Goal: Transaction & Acquisition: Purchase product/service

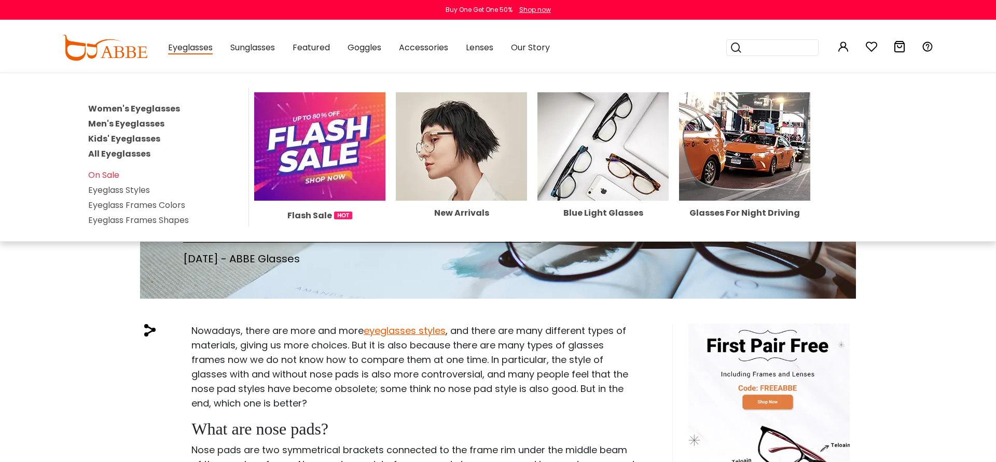
click at [188, 56] on div "Eyeglasses Women's Eyeglasses Men's Eyeglasses Kids' Eyeglasses All Eyeglasses …" at bounding box center [190, 48] width 45 height 52
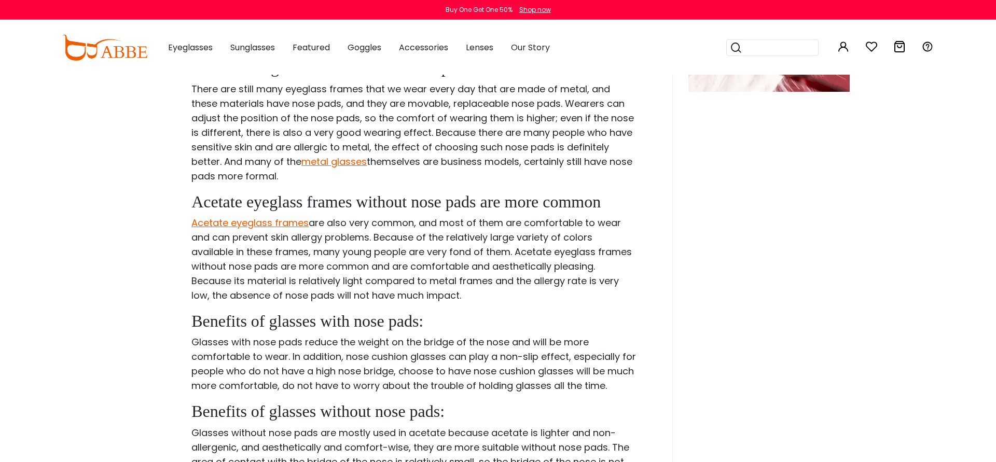
scroll to position [635, 0]
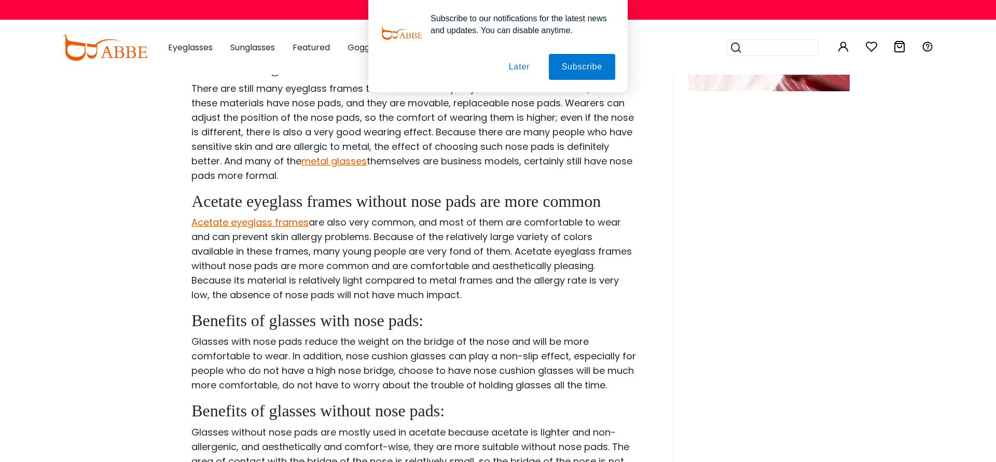
click at [514, 64] on button "Later" at bounding box center [519, 67] width 47 height 26
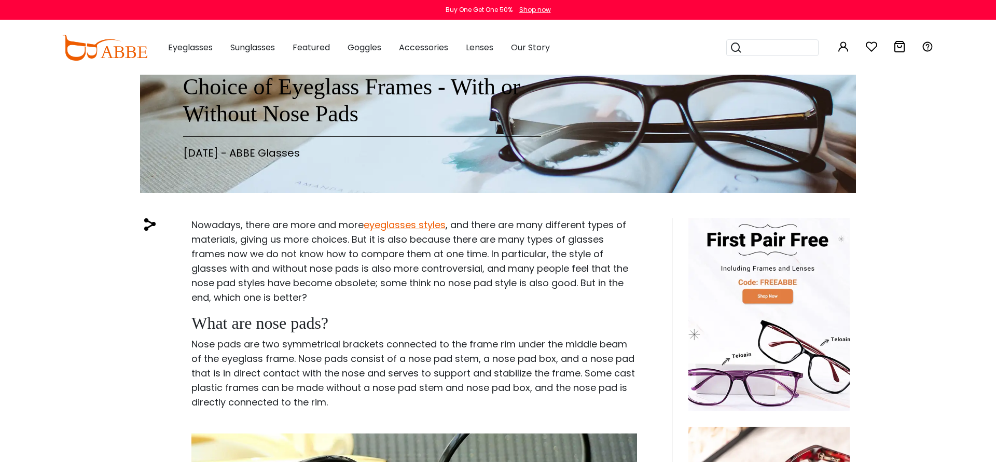
scroll to position [0, 0]
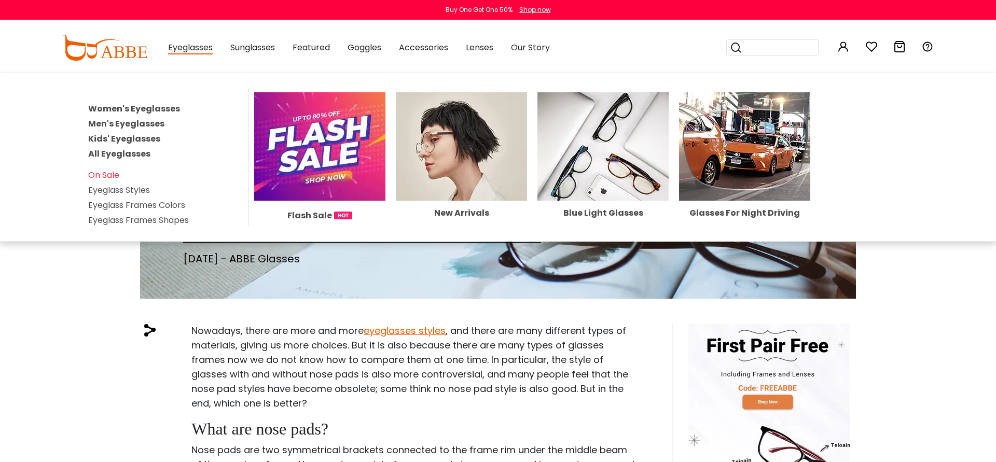
click at [118, 142] on link "Kids' Eyeglasses" at bounding box center [124, 139] width 72 height 12
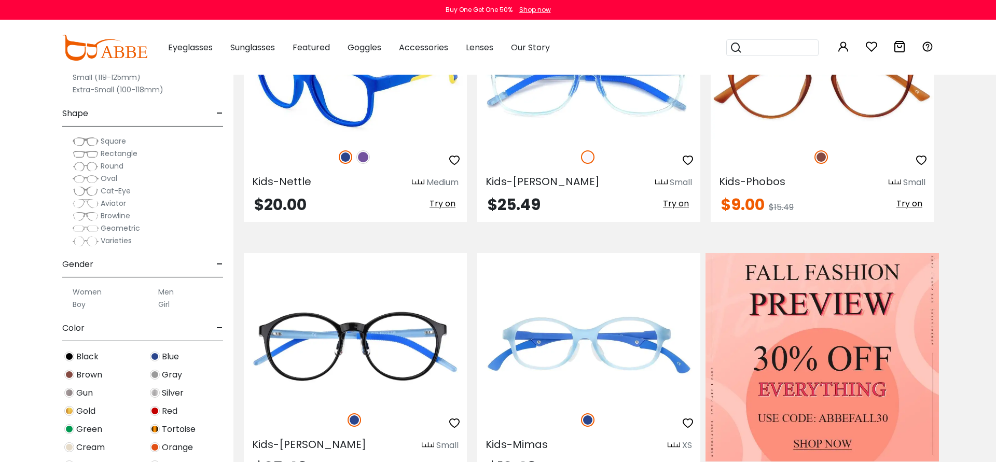
scroll to position [529, 0]
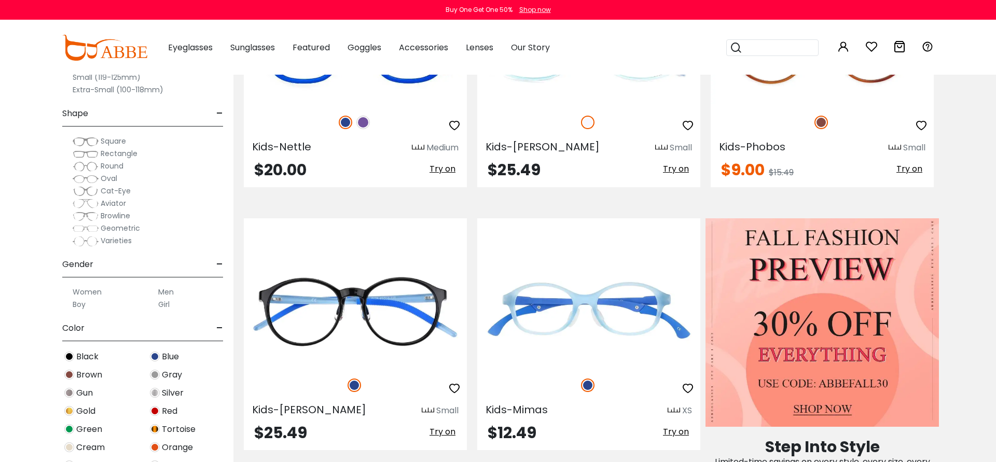
click at [116, 142] on span "Square" at bounding box center [113, 141] width 25 height 10
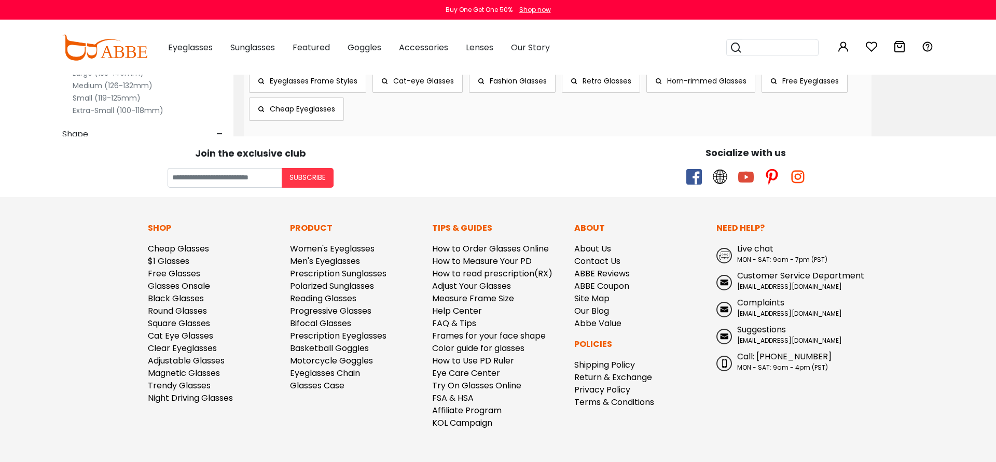
scroll to position [861, 0]
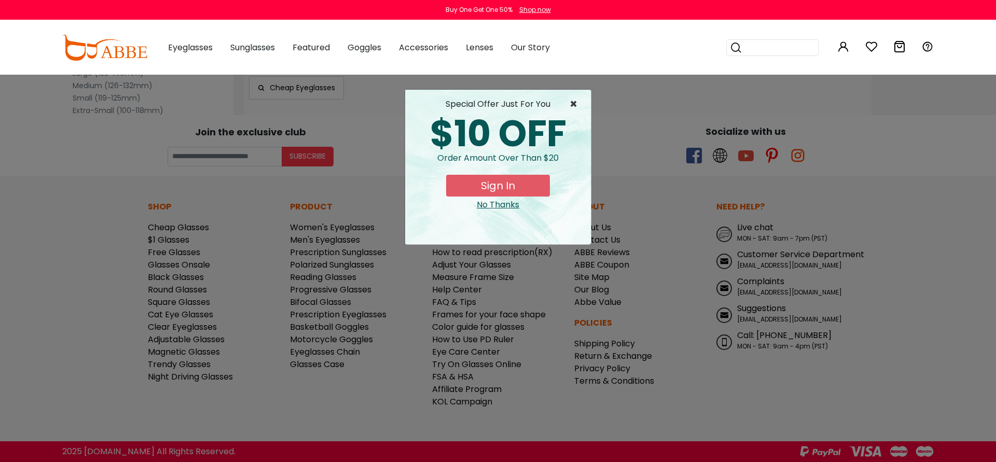
click at [575, 105] on span "×" at bounding box center [576, 104] width 13 height 12
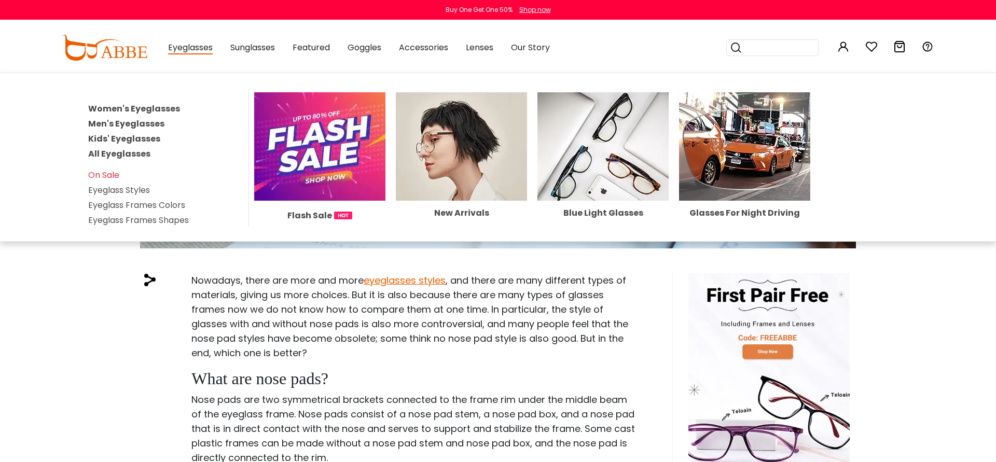
click at [150, 109] on link "Women's Eyeglasses" at bounding box center [134, 109] width 92 height 12
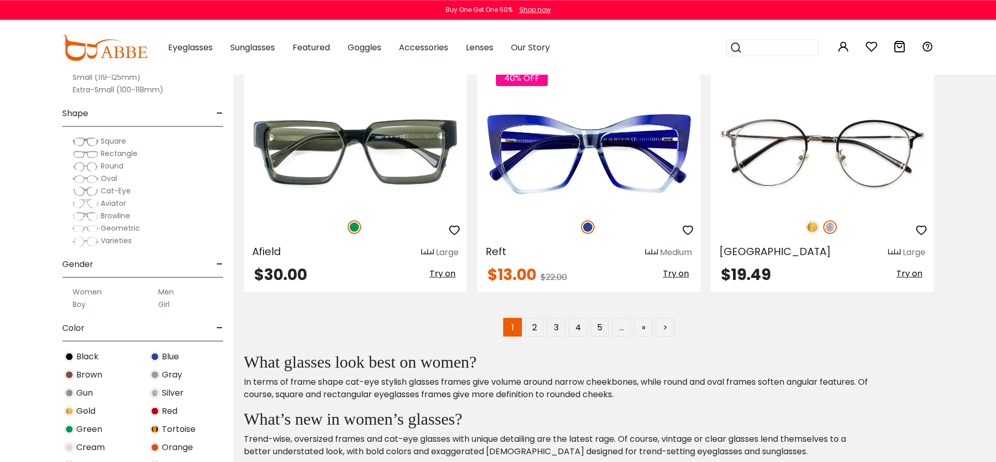
scroll to position [5293, 0]
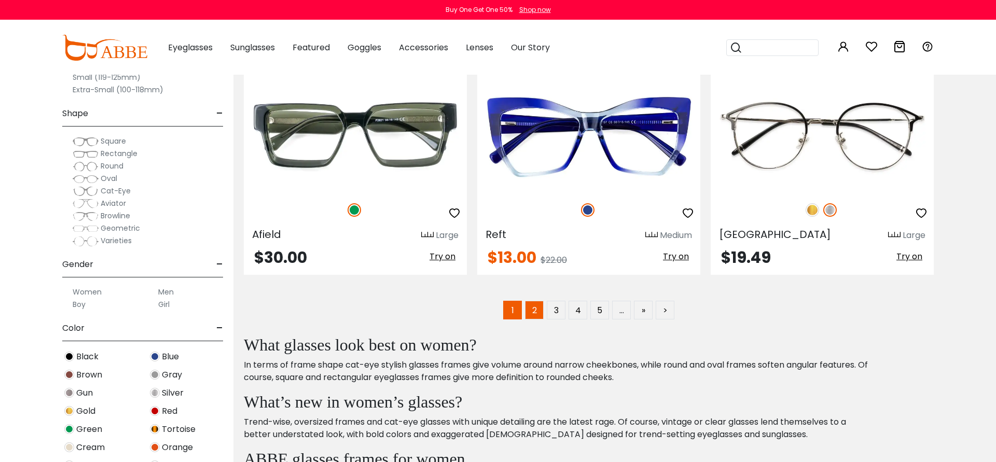
click at [539, 310] on link "2" at bounding box center [534, 310] width 19 height 19
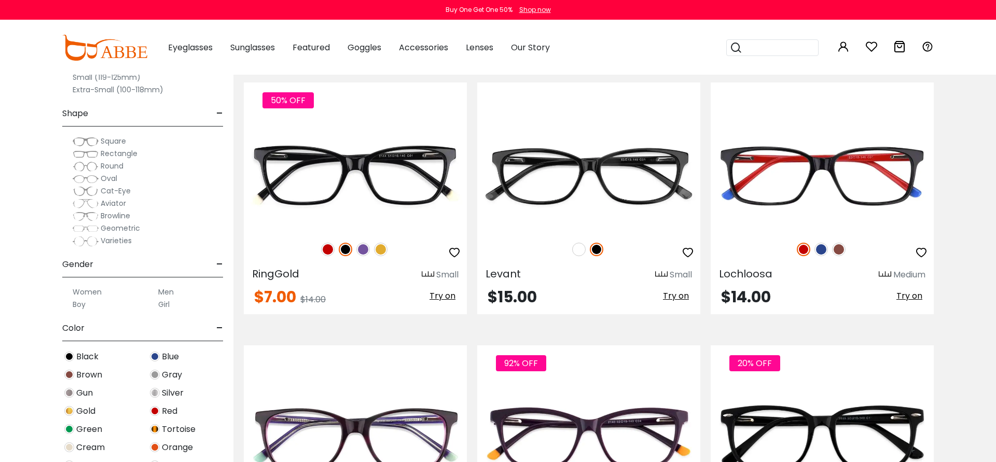
scroll to position [2382, 0]
